Goal: Task Accomplishment & Management: Manage account settings

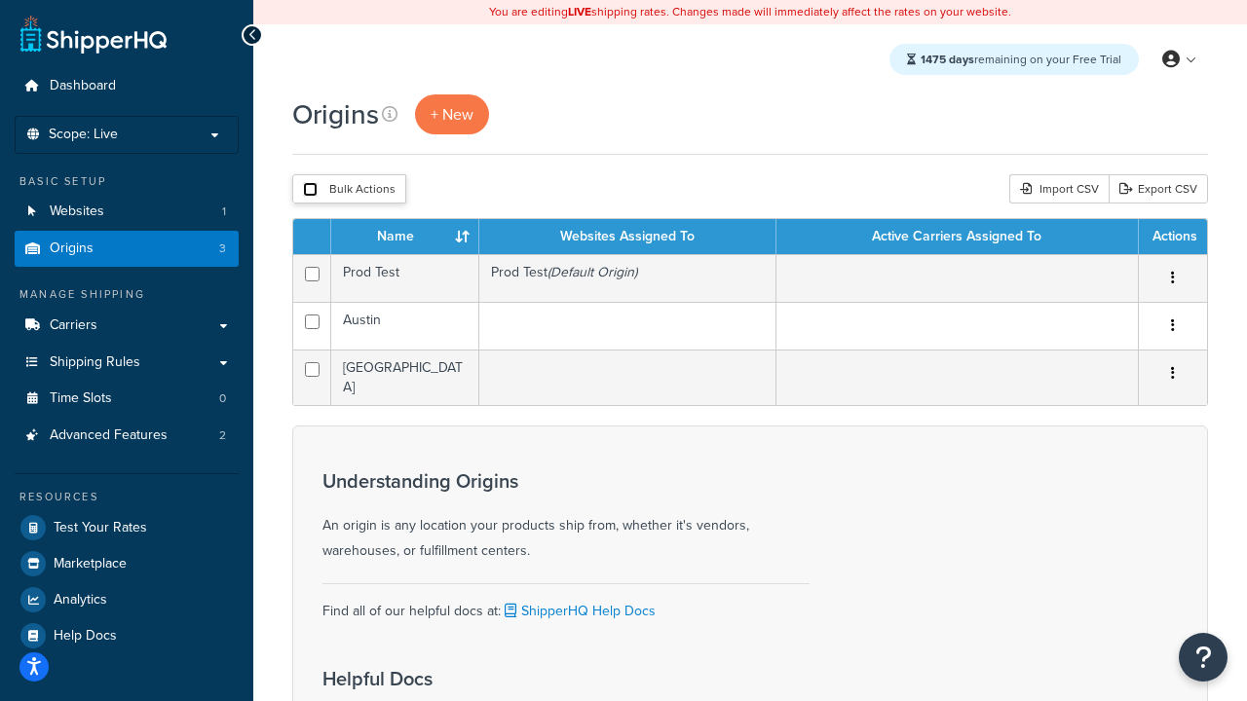
click at [310, 190] on input "checkbox" at bounding box center [310, 189] width 15 height 15
checkbox input "true"
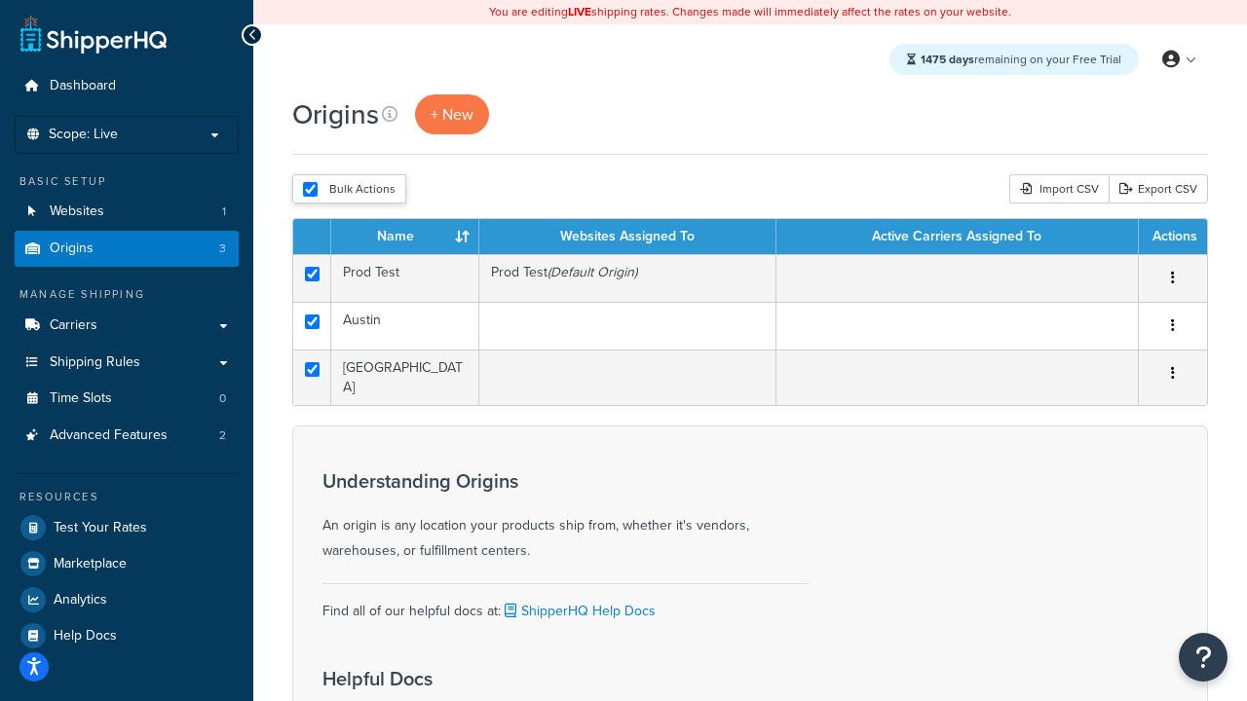
click at [0, 0] on button "Delete" at bounding box center [0, 0] width 0 height 0
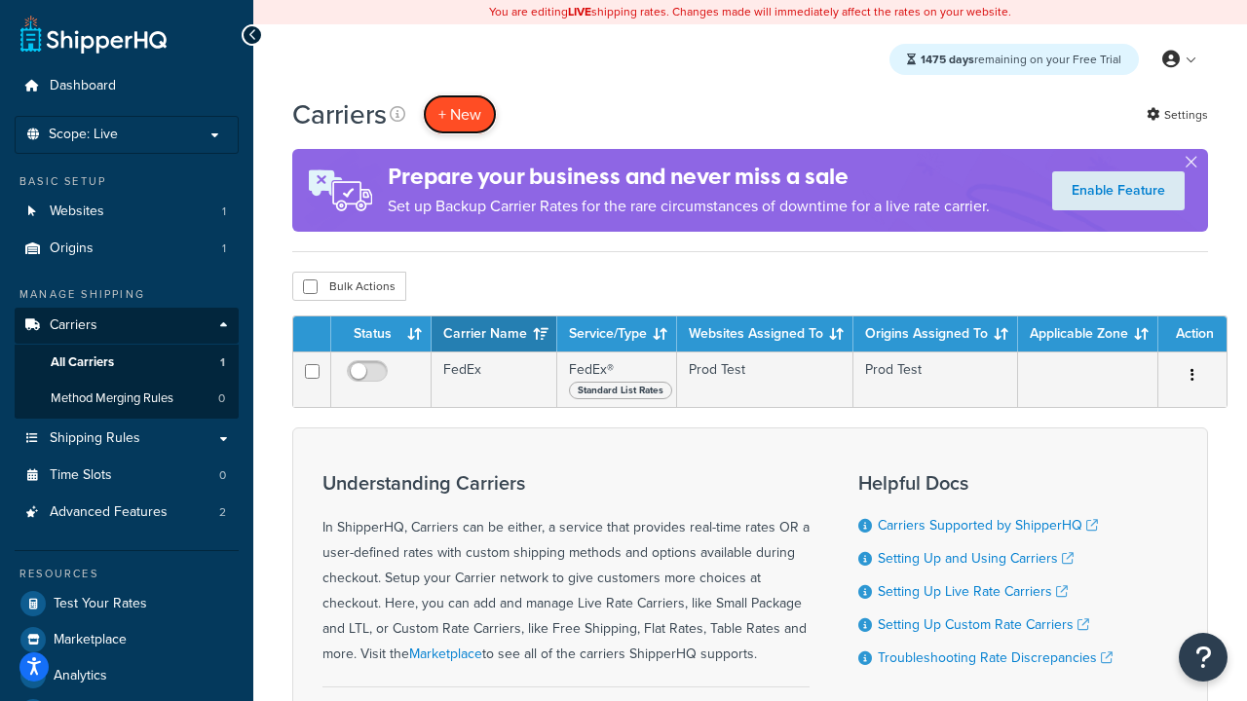
click at [460, 114] on button "+ New" at bounding box center [460, 114] width 74 height 40
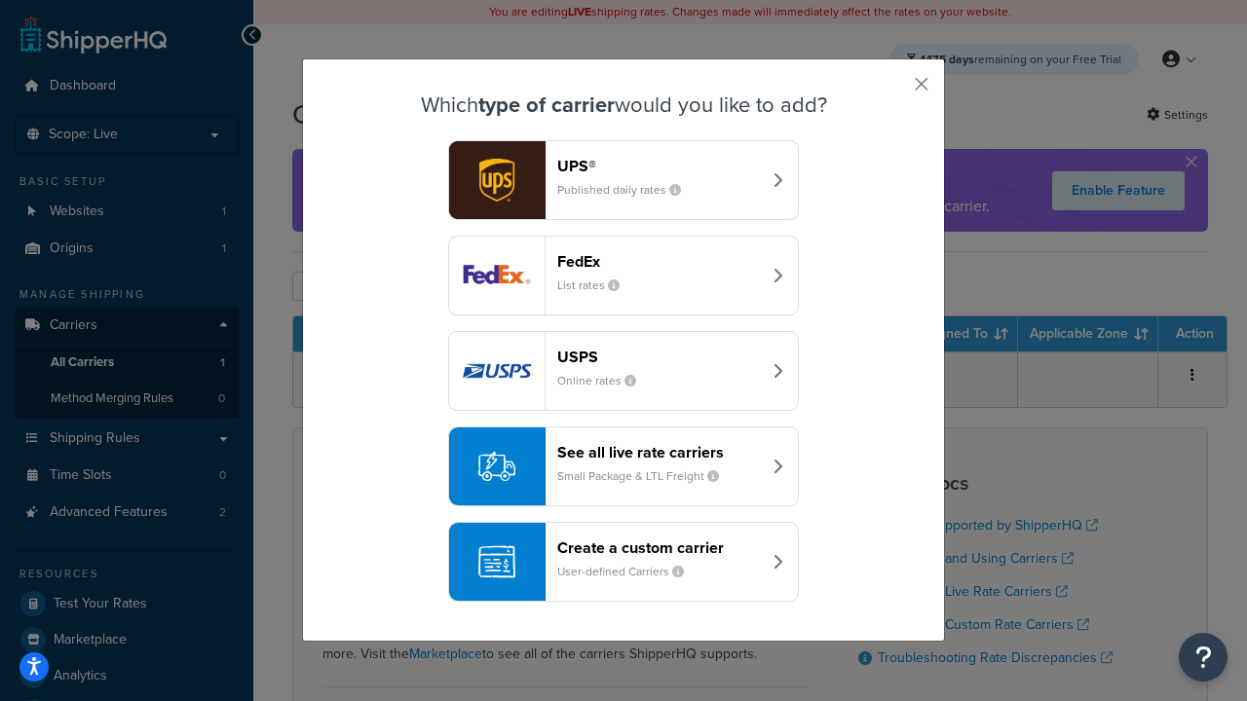
click at [623, 276] on div "FedEx List rates" at bounding box center [659, 275] width 204 height 47
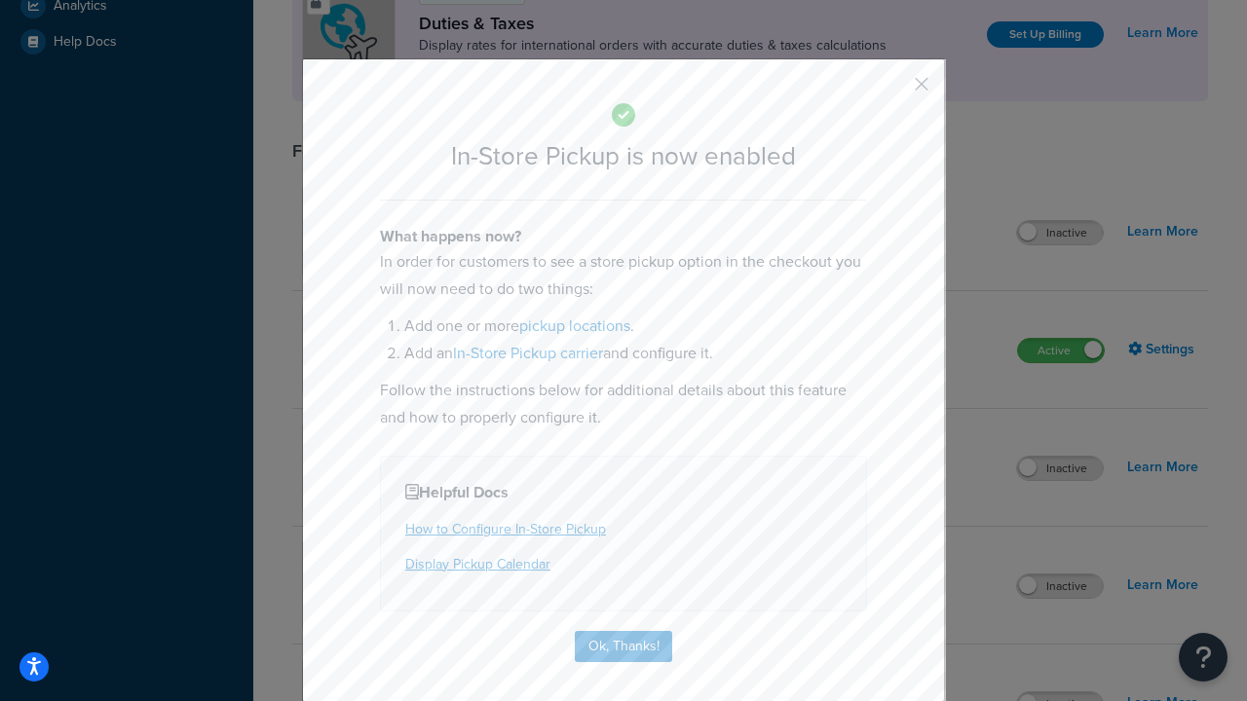
click at [892, 91] on button "button" at bounding box center [892, 91] width 5 height 5
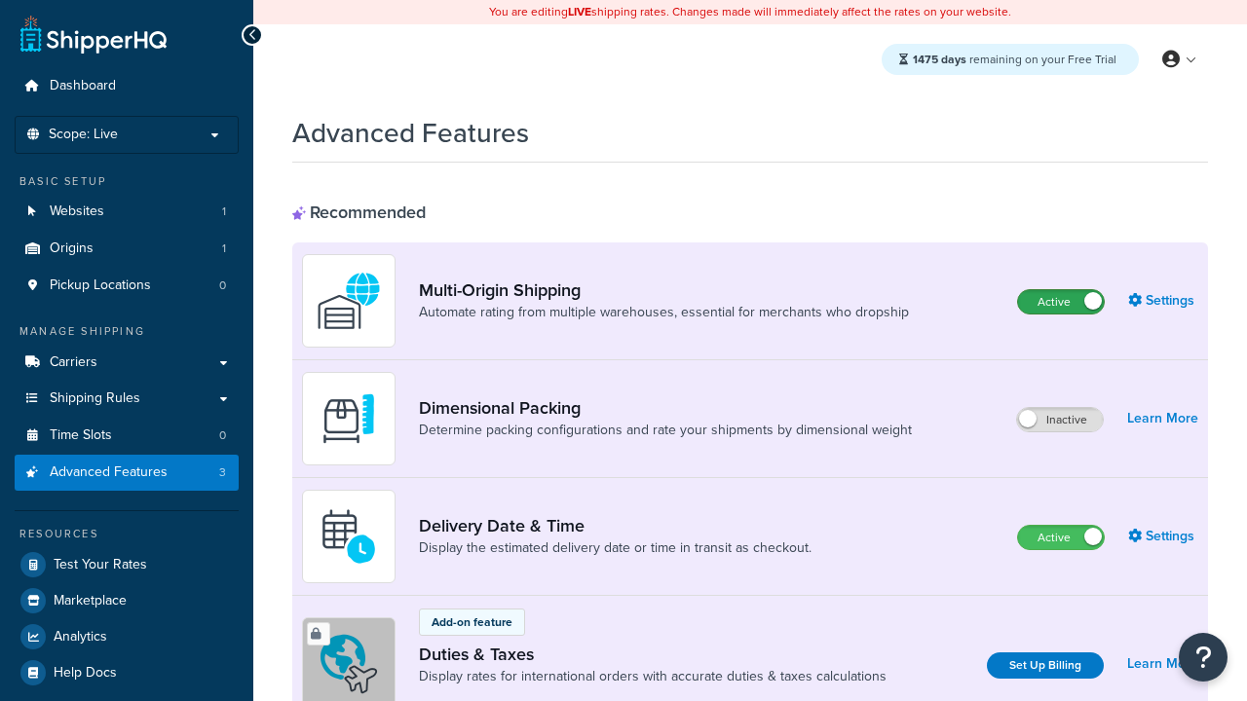
click at [1061, 302] on label "Active" at bounding box center [1061, 301] width 86 height 23
click at [1061, 538] on label "Active" at bounding box center [1061, 537] width 86 height 23
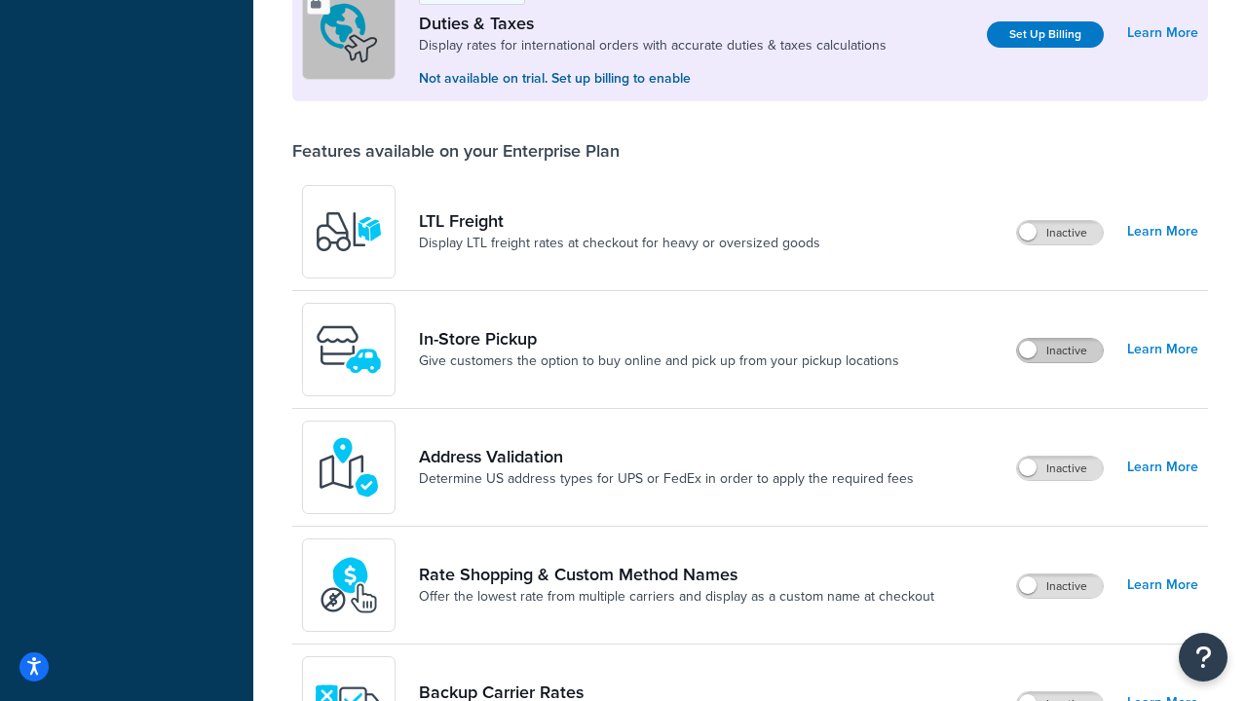
scroll to position [594, 0]
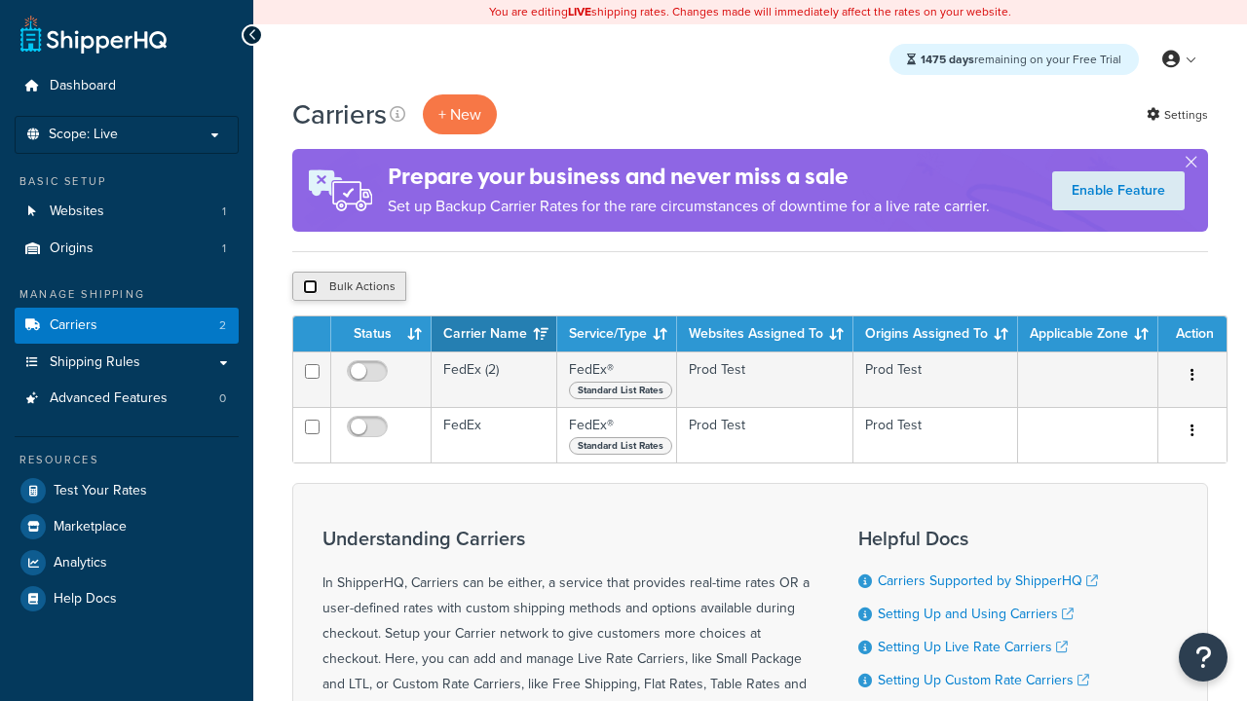
click at [310, 287] on input "checkbox" at bounding box center [310, 287] width 15 height 15
checkbox input "true"
click at [0, 0] on button "Delete" at bounding box center [0, 0] width 0 height 0
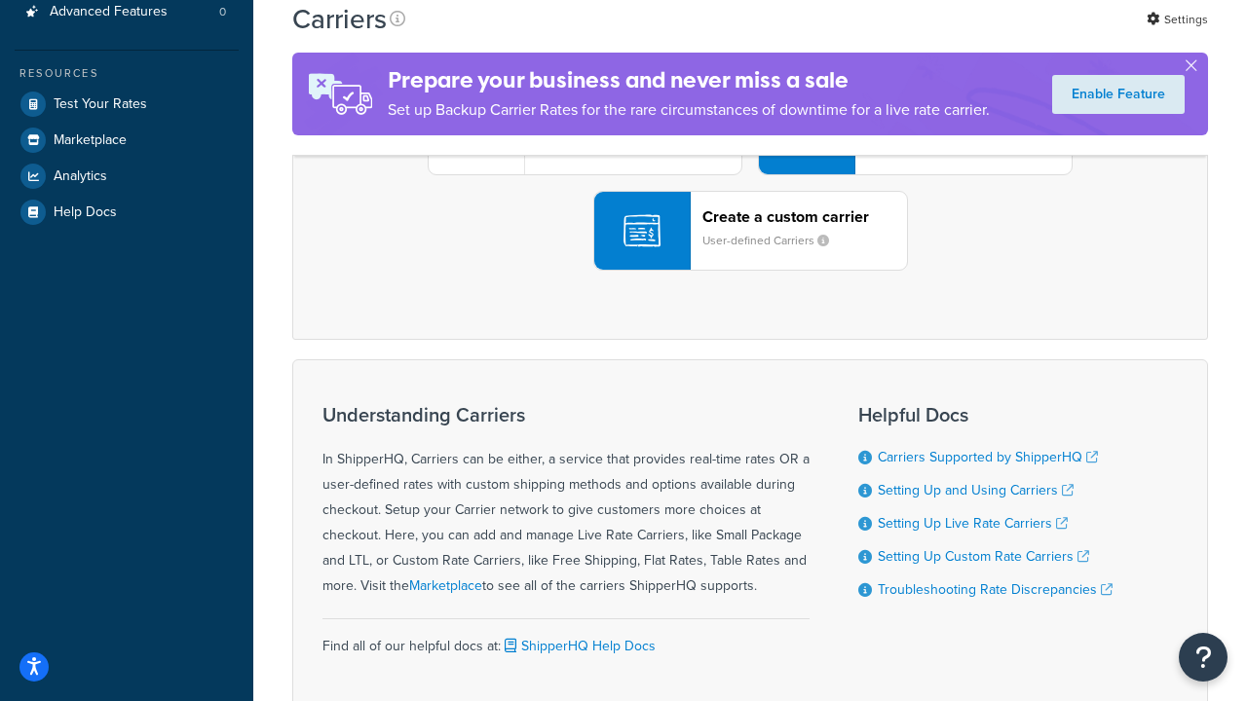
click at [750, 271] on div "UPS® Published daily rates FedEx List rates USPS Online rates See all live rate…" at bounding box center [750, 135] width 875 height 271
click at [969, 35] on header "FedEx" at bounding box center [969, 26] width 205 height 19
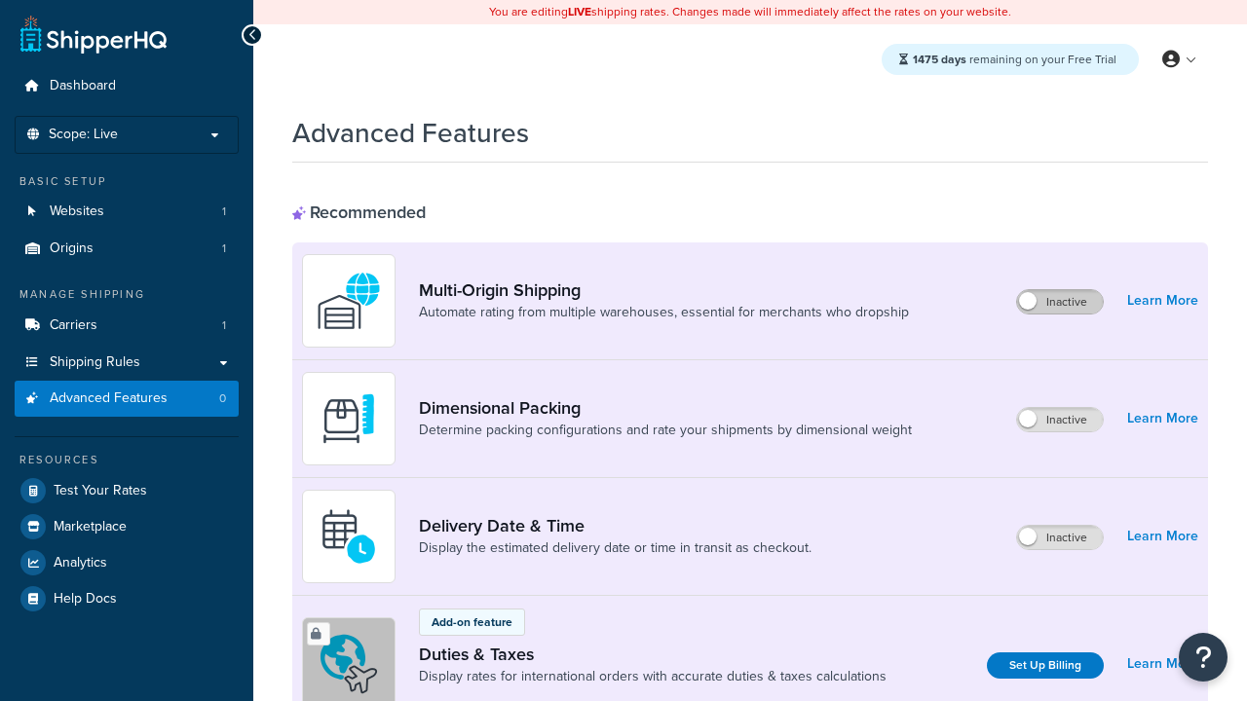
click at [1060, 302] on label "Inactive" at bounding box center [1060, 301] width 86 height 23
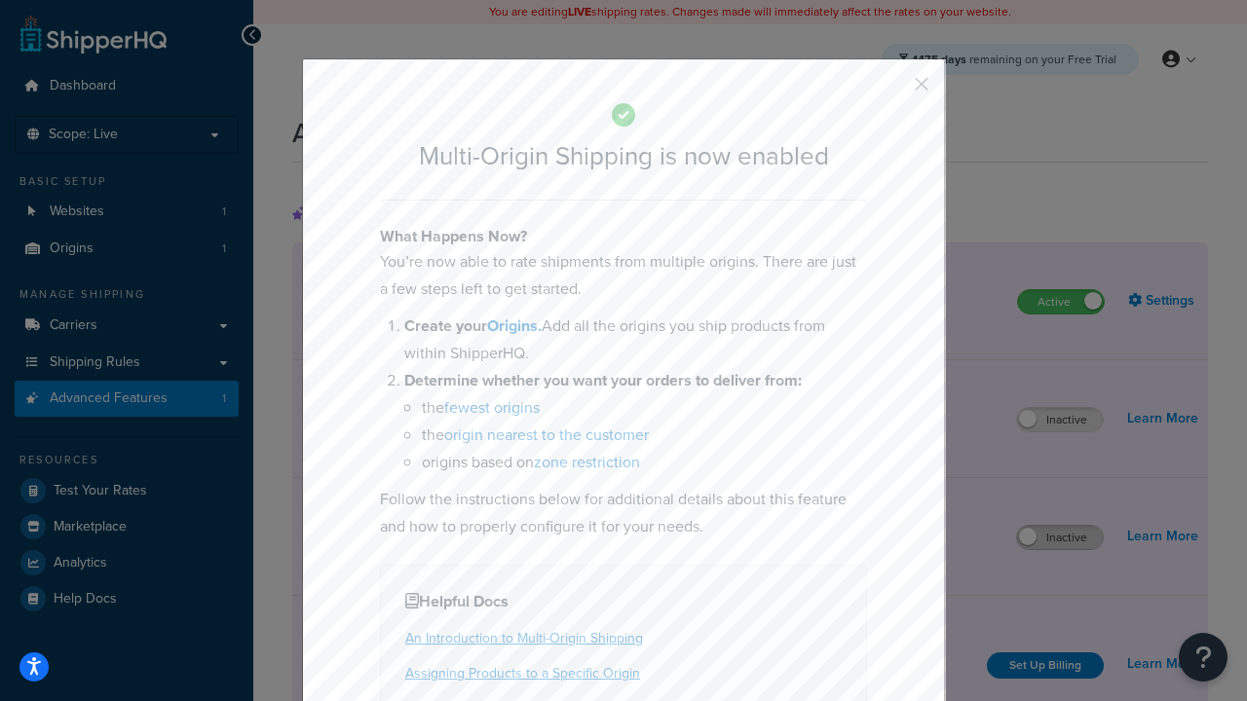
click at [892, 91] on button "button" at bounding box center [892, 91] width 5 height 5
click at [1060, 538] on label "Inactive" at bounding box center [1060, 537] width 86 height 23
click at [892, 91] on button "button" at bounding box center [892, 91] width 5 height 5
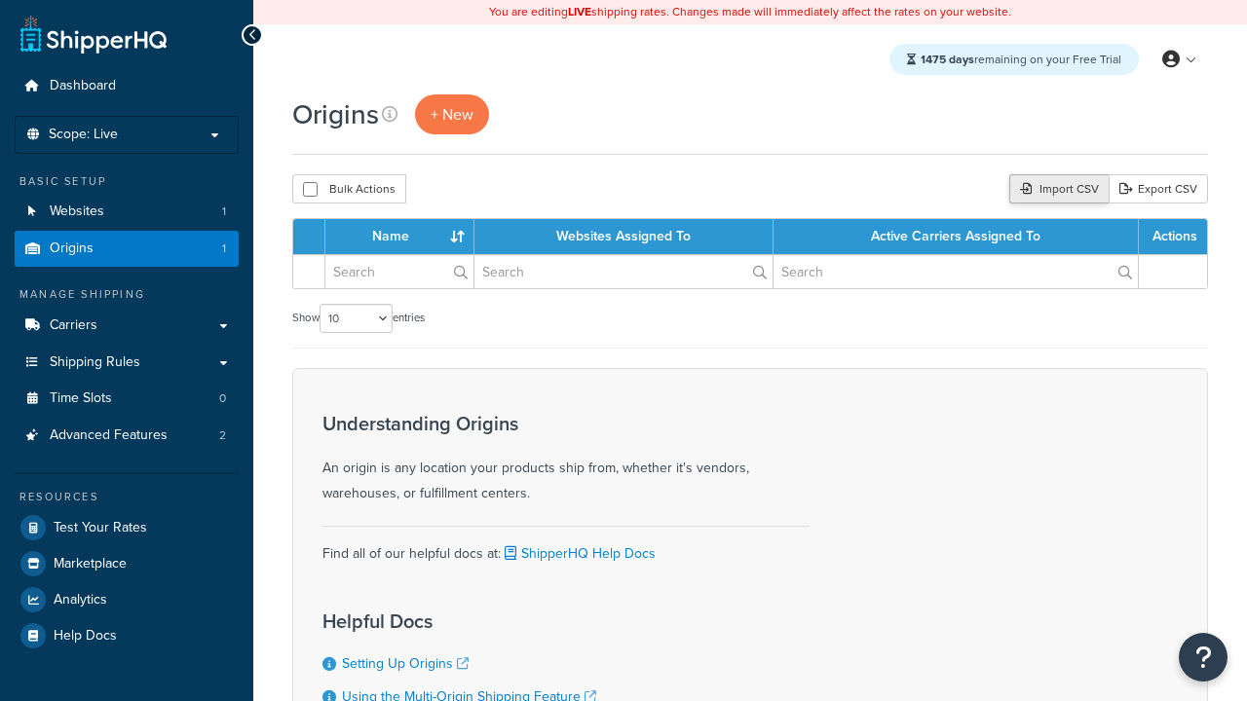
click at [1056, 190] on div "Import CSV" at bounding box center [1058, 188] width 99 height 29
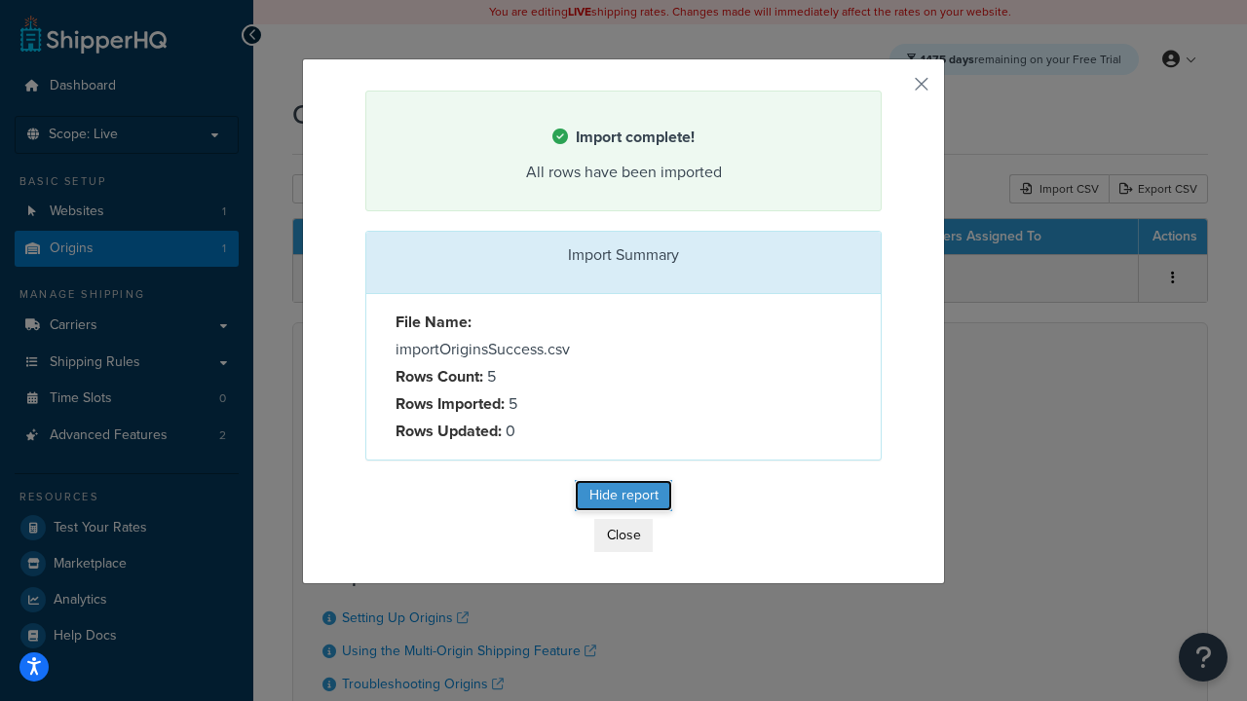
click at [623, 499] on button "Hide report" at bounding box center [623, 495] width 97 height 31
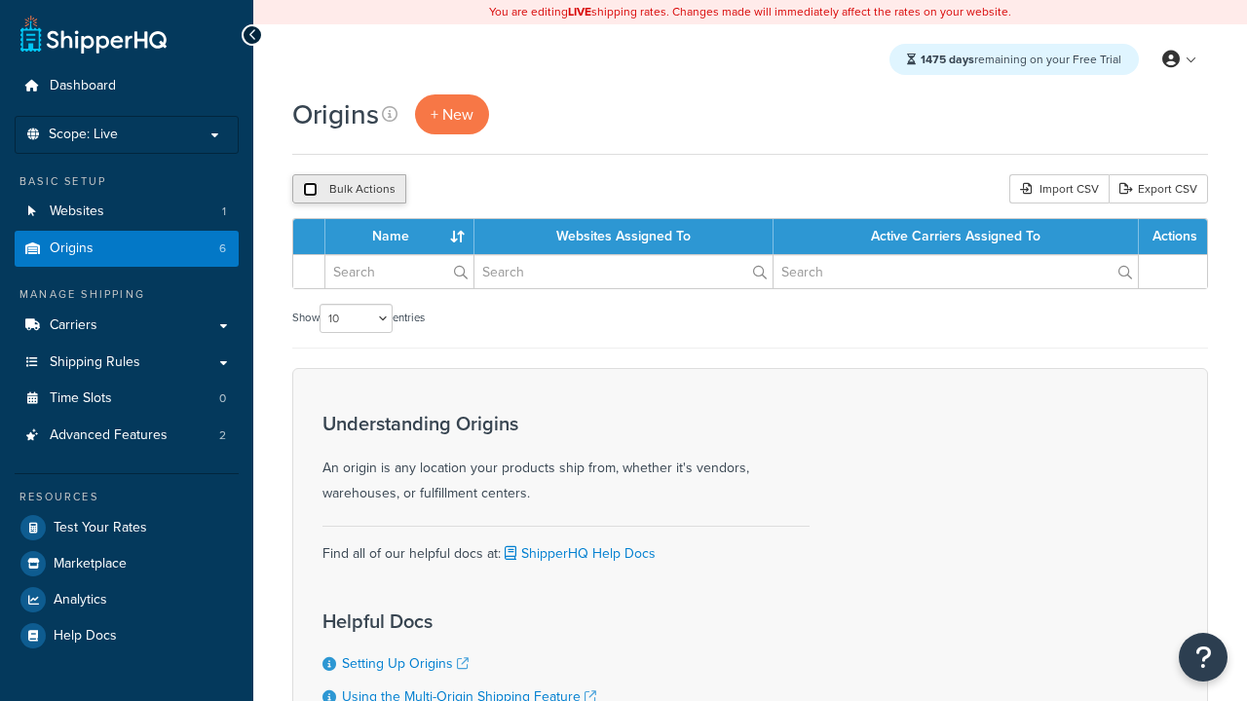
click at [310, 190] on input "checkbox" at bounding box center [310, 189] width 15 height 15
checkbox input "true"
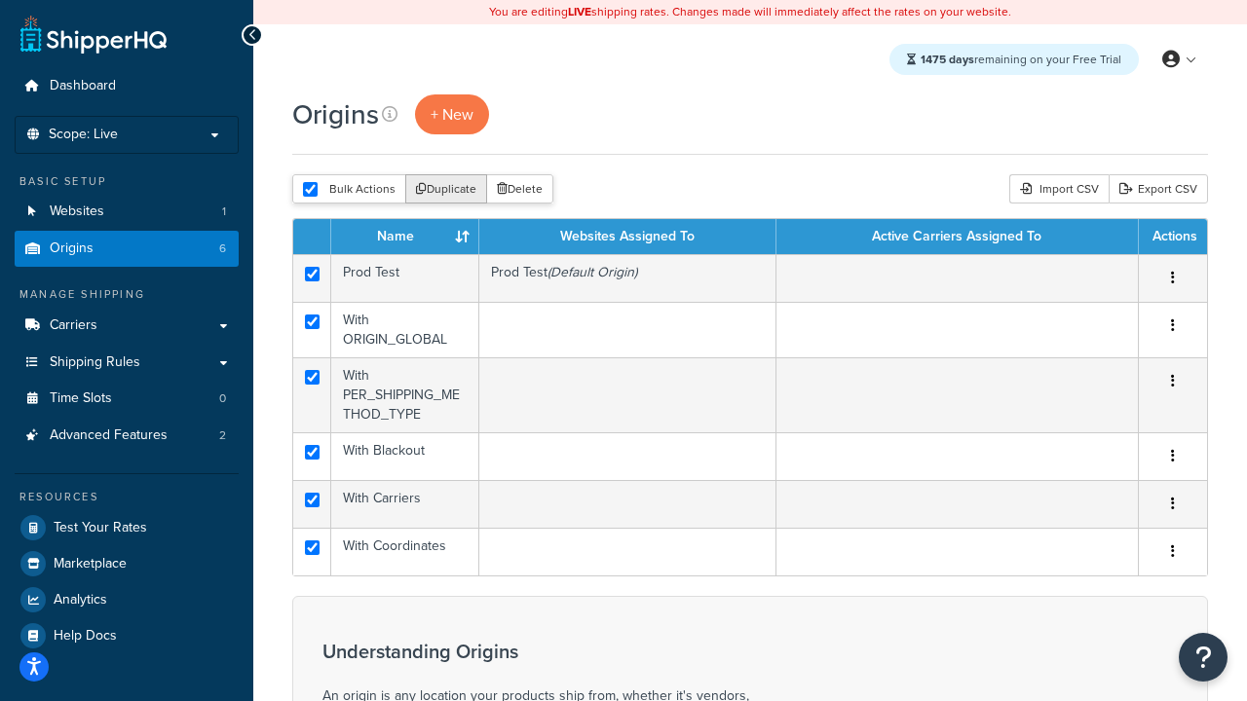
click at [447, 190] on button "Duplicate" at bounding box center [446, 188] width 82 height 29
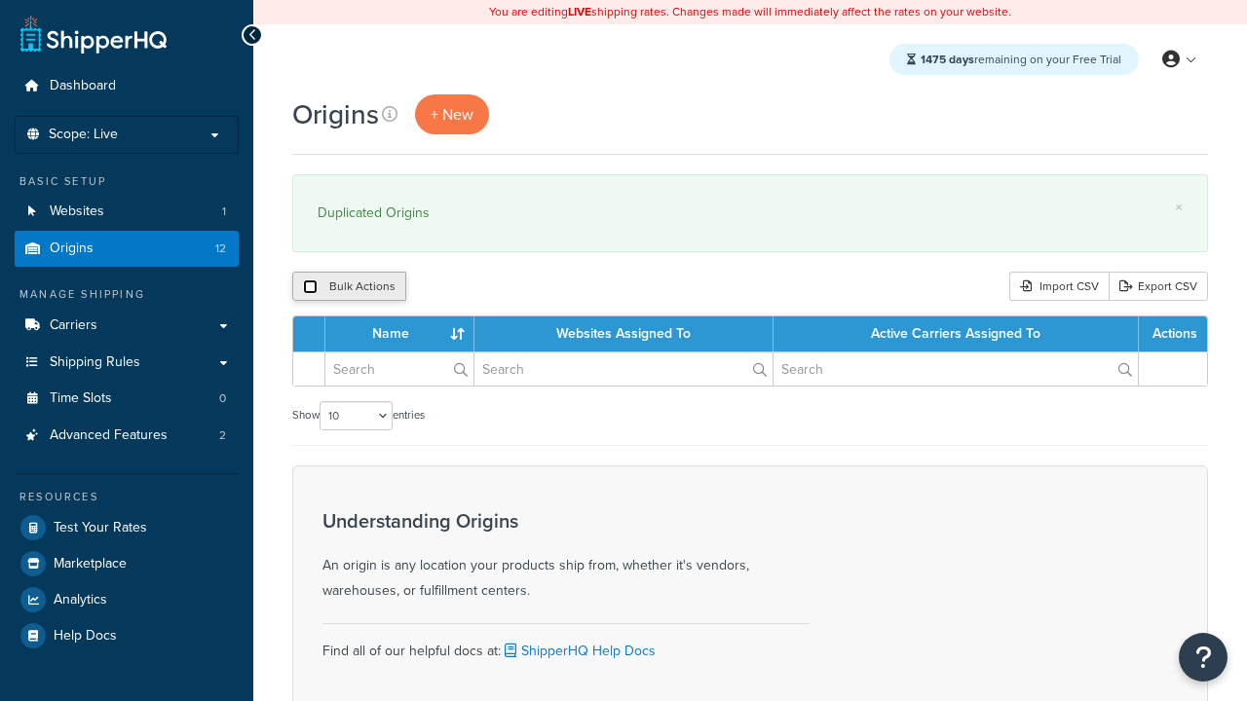
click at [310, 287] on input "checkbox" at bounding box center [310, 287] width 15 height 15
checkbox input "true"
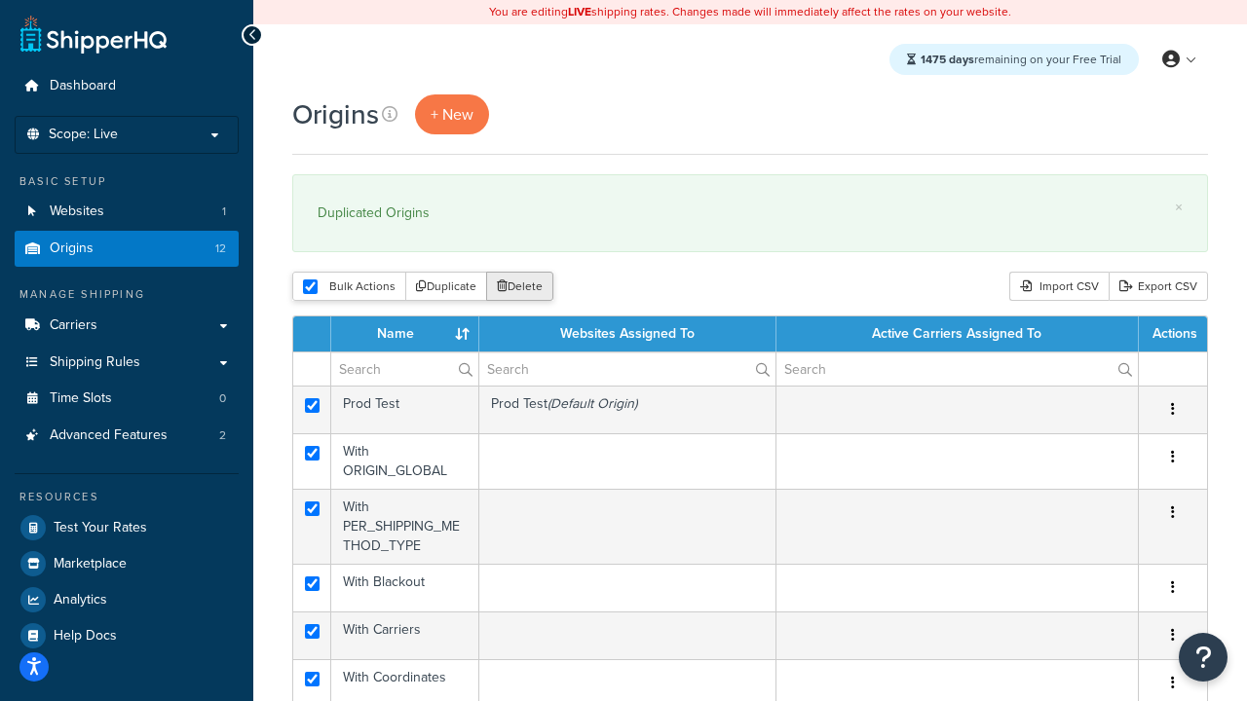
click at [524, 287] on button "Delete" at bounding box center [519, 286] width 67 height 29
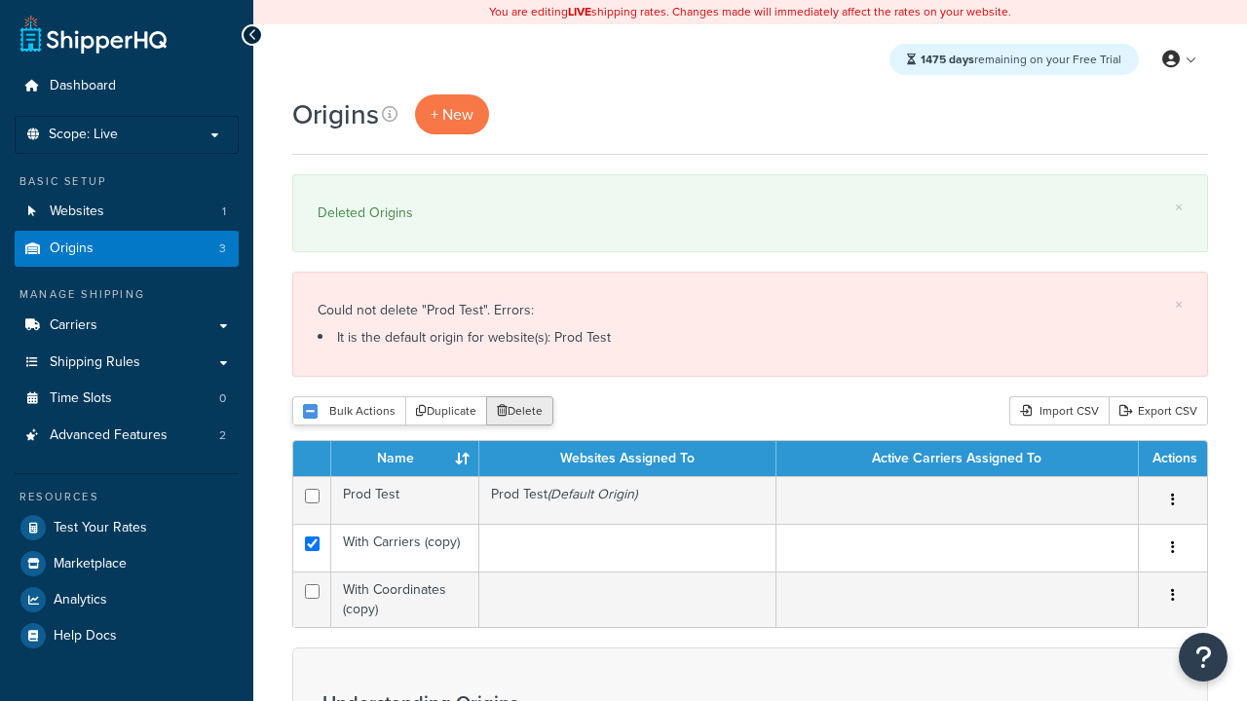
click at [312, 592] on input "checkbox" at bounding box center [312, 591] width 15 height 15
checkbox input "true"
click at [524, 412] on button "Delete" at bounding box center [519, 410] width 67 height 29
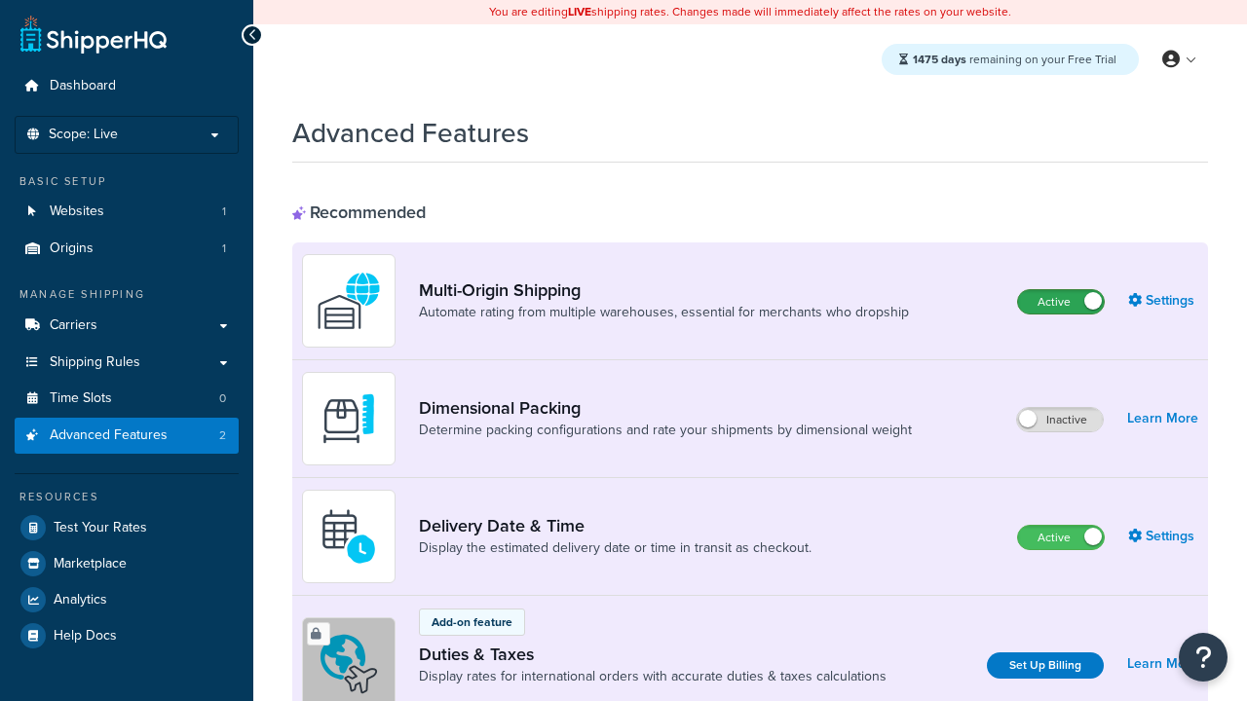
click at [1061, 302] on label "Active" at bounding box center [1061, 301] width 86 height 23
click at [1061, 538] on label "Active" at bounding box center [1061, 537] width 86 height 23
